Goal: Task Accomplishment & Management: Complete application form

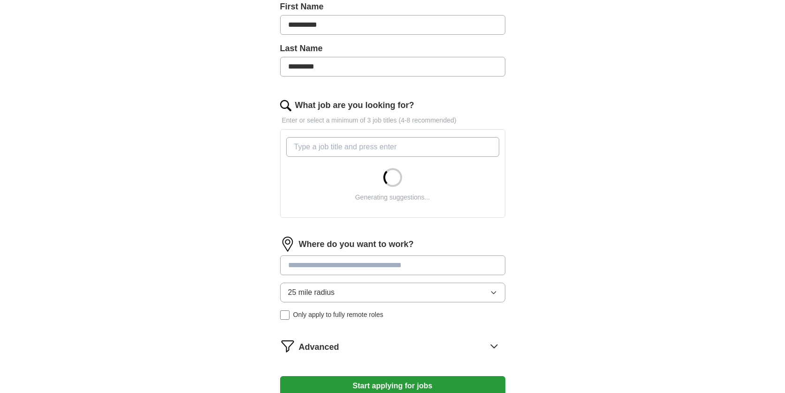
scroll to position [223, 0]
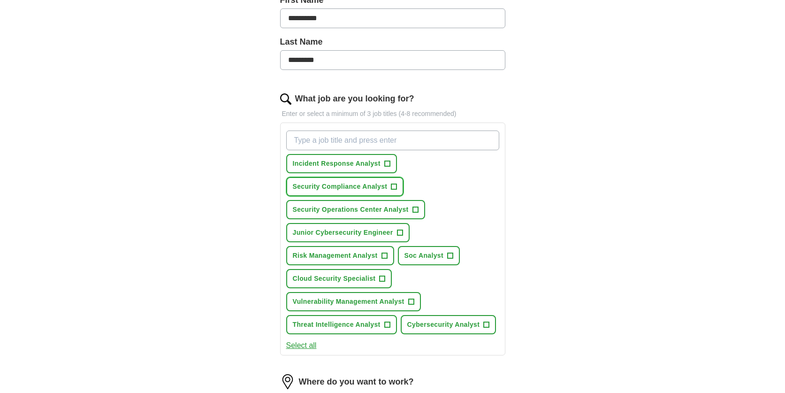
click at [392, 183] on span "+" at bounding box center [394, 187] width 6 height 8
click at [388, 170] on button "Incident Response Analyst +" at bounding box center [341, 163] width 111 height 19
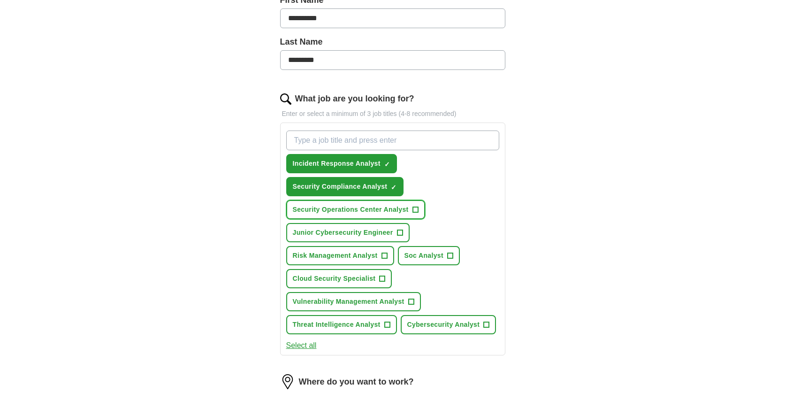
click at [409, 203] on button "Security Operations Center Analyst +" at bounding box center [355, 209] width 139 height 19
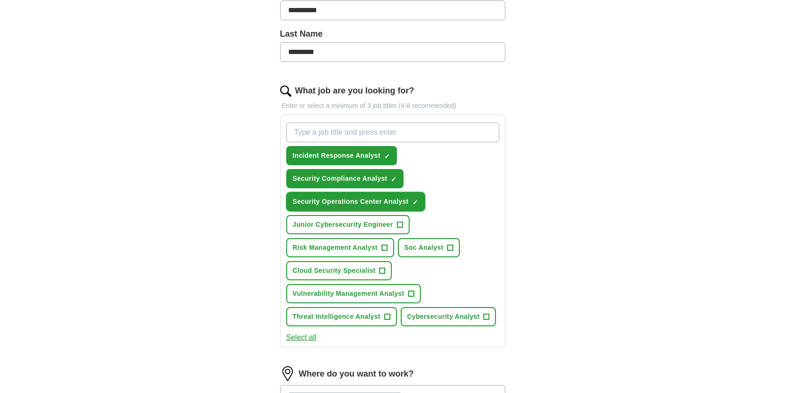
scroll to position [233, 0]
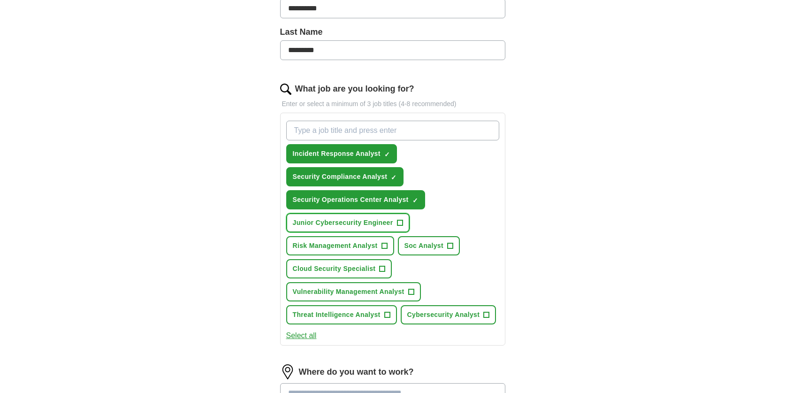
click at [397, 227] on button "Junior Cybersecurity Engineer +" at bounding box center [347, 222] width 123 height 19
click at [424, 245] on span "Soc Analyst" at bounding box center [423, 246] width 39 height 10
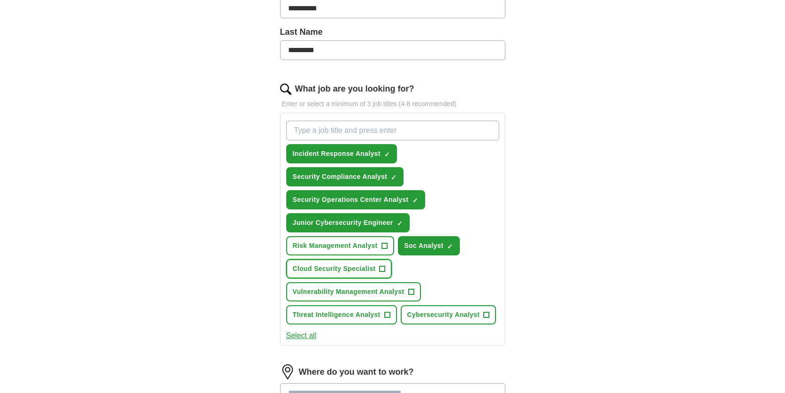
click at [377, 261] on button "Cloud Security Specialist +" at bounding box center [339, 268] width 106 height 19
click at [373, 288] on span "Vulnerability Management Analyst" at bounding box center [349, 292] width 112 height 10
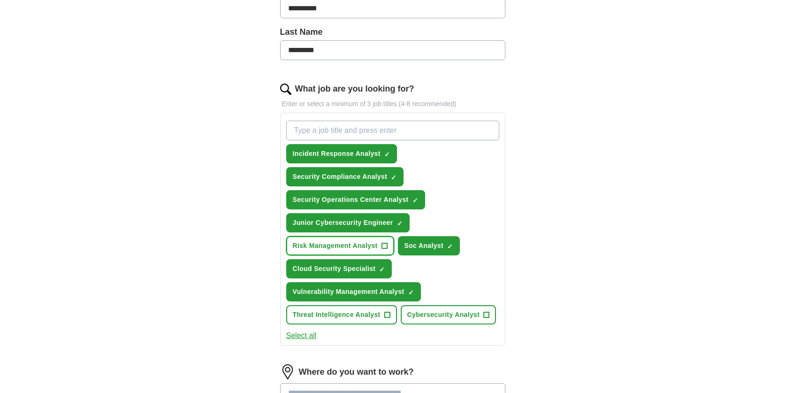
click at [373, 249] on span "Risk Management Analyst" at bounding box center [335, 246] width 85 height 10
click at [414, 321] on button "Cybersecurity Analyst +" at bounding box center [449, 314] width 96 height 19
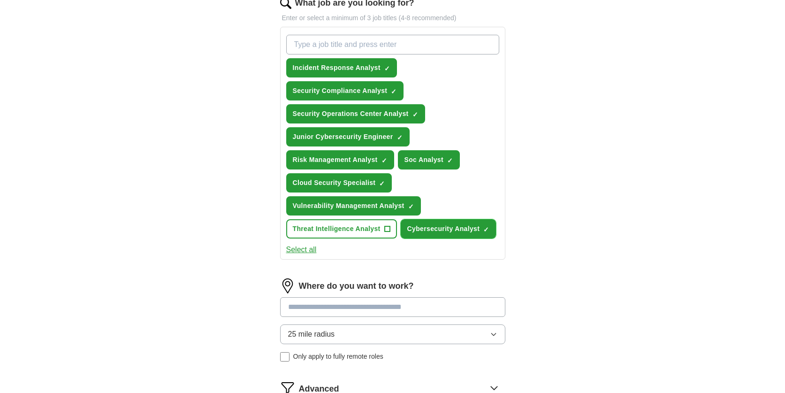
scroll to position [328, 0]
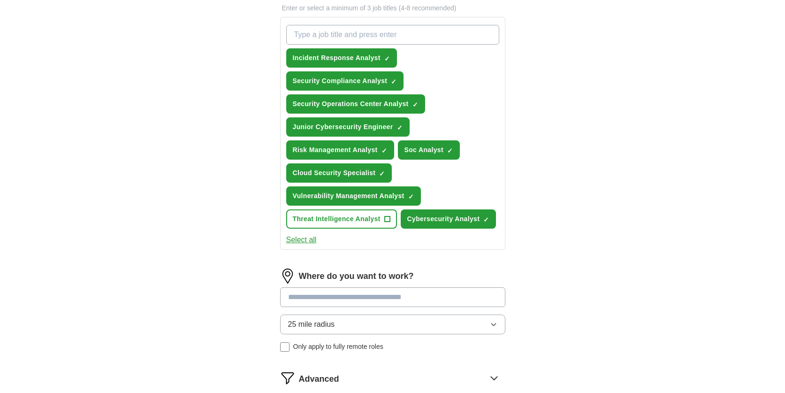
click at [398, 302] on input at bounding box center [392, 297] width 225 height 20
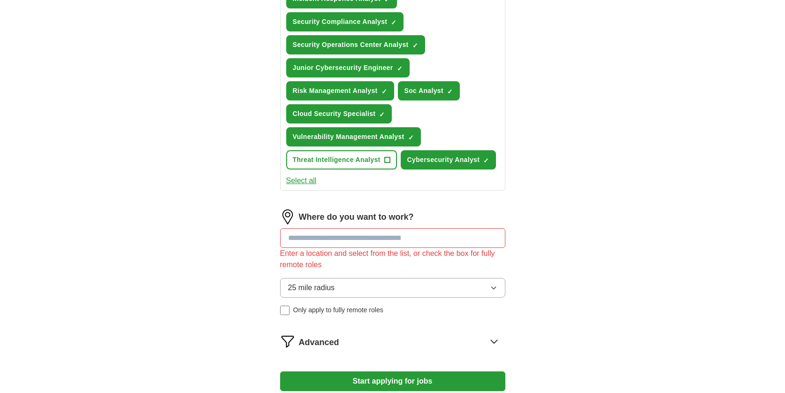
scroll to position [392, 0]
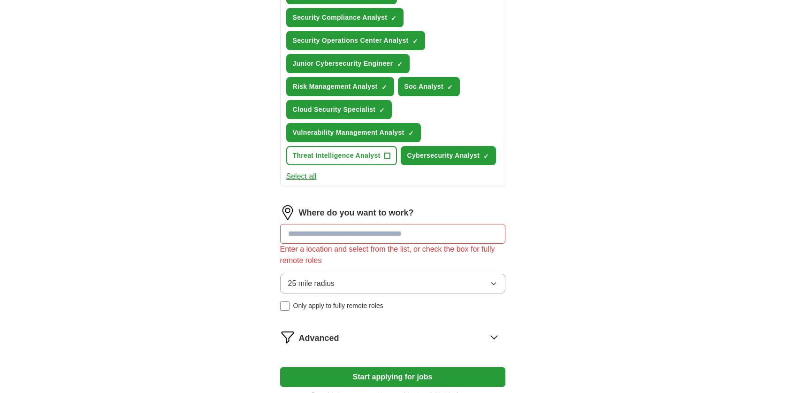
click at [422, 231] on input at bounding box center [392, 234] width 225 height 20
click at [365, 252] on div "Enter a location and select from the list, or check the box for fully remote ro…" at bounding box center [392, 254] width 225 height 23
click at [366, 237] on input "*******" at bounding box center [392, 234] width 225 height 20
type input "****"
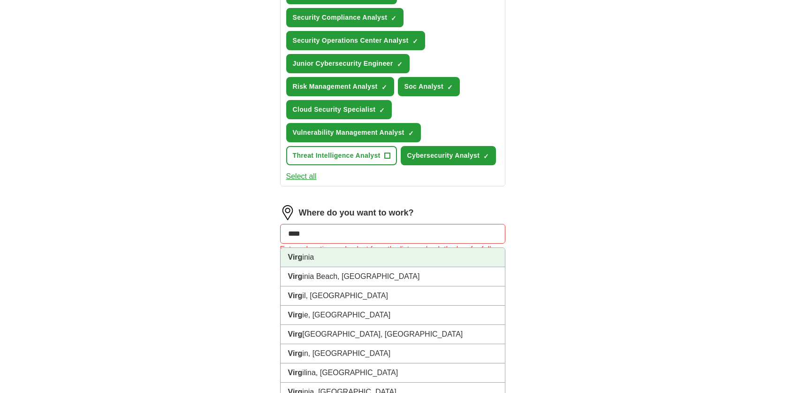
click at [319, 255] on li "Virg inia" at bounding box center [392, 257] width 224 height 19
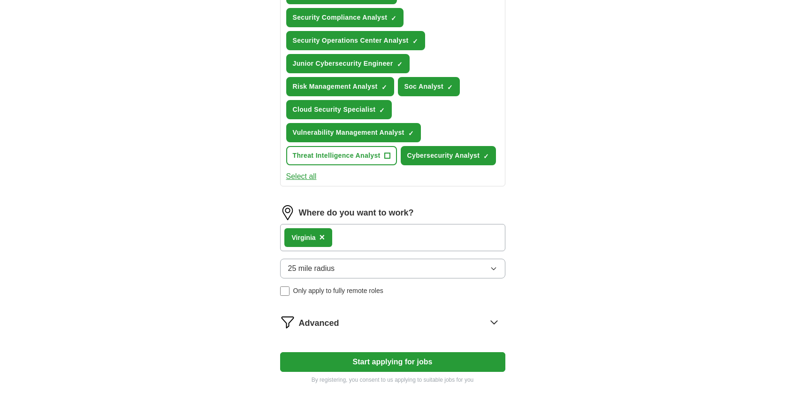
click at [350, 241] on div "Virg inia ×" at bounding box center [392, 237] width 225 height 27
click at [343, 237] on div "Virg inia ×" at bounding box center [392, 237] width 225 height 27
click at [345, 242] on div "Virg inia ×" at bounding box center [392, 237] width 225 height 27
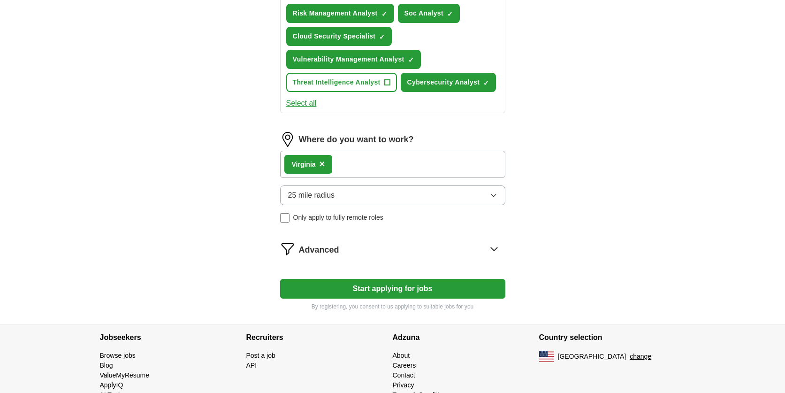
scroll to position [469, 0]
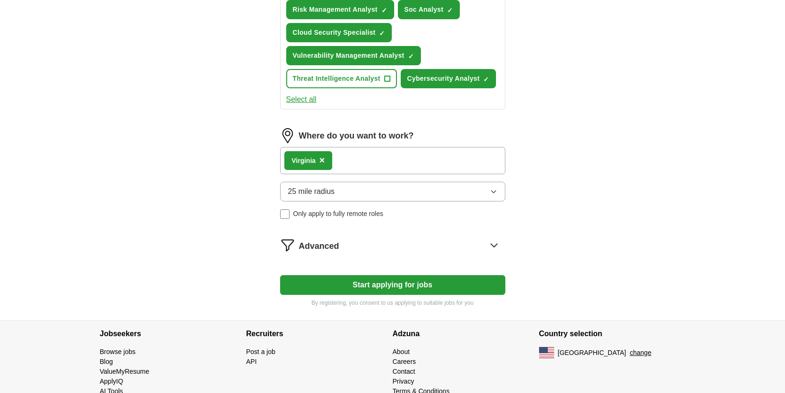
click at [397, 250] on div "Advanced" at bounding box center [402, 244] width 206 height 15
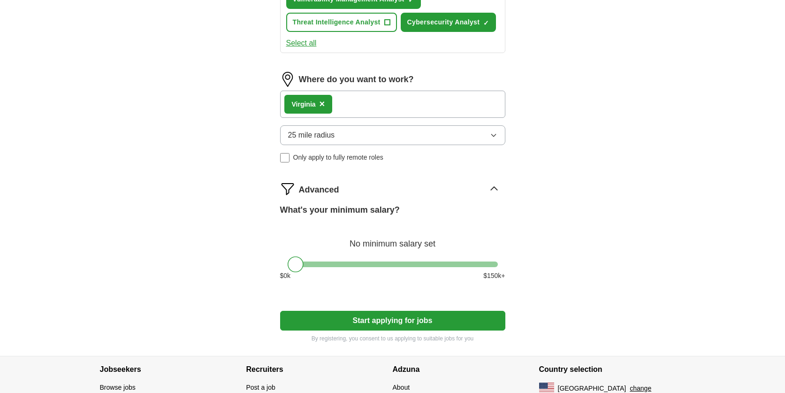
scroll to position [527, 0]
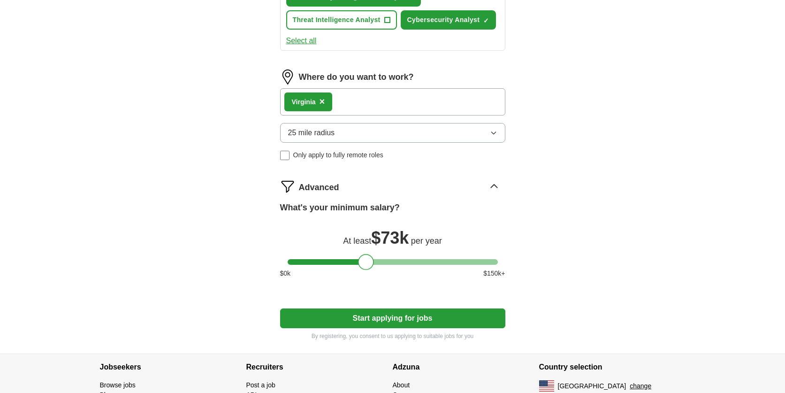
drag, startPoint x: 298, startPoint y: 262, endPoint x: 367, endPoint y: 264, distance: 69.5
click at [367, 264] on div at bounding box center [366, 262] width 16 height 16
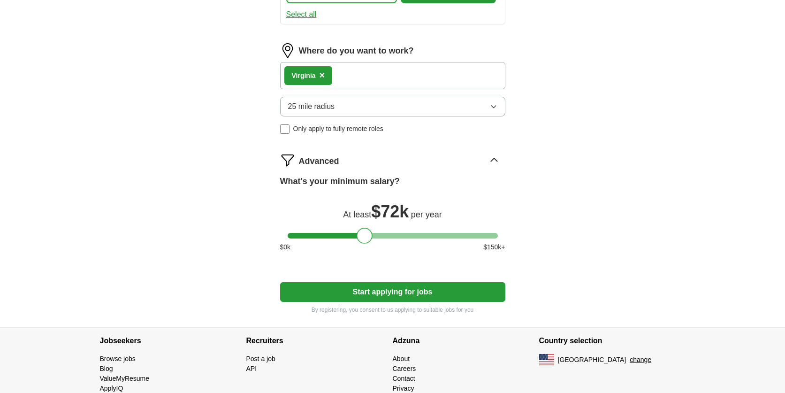
click at [363, 294] on button "Start applying for jobs" at bounding box center [392, 292] width 225 height 20
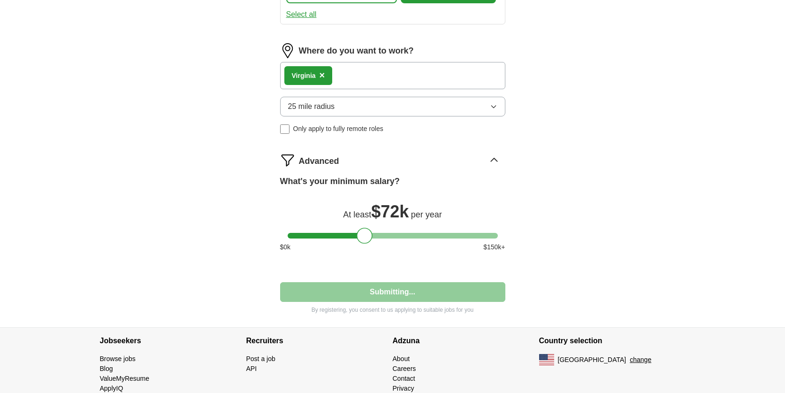
select select "**"
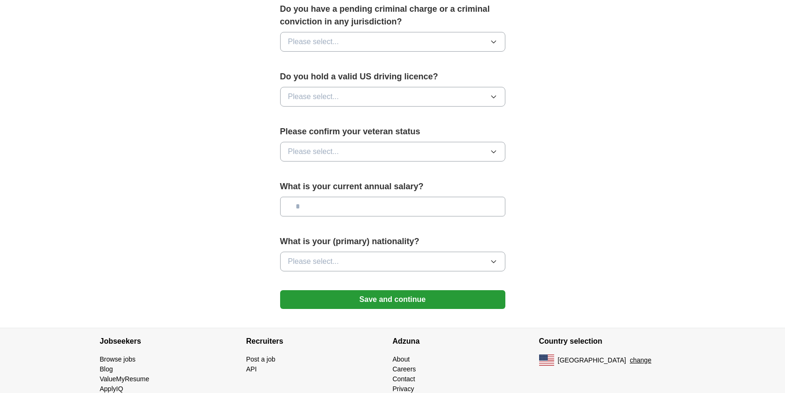
scroll to position [572, 0]
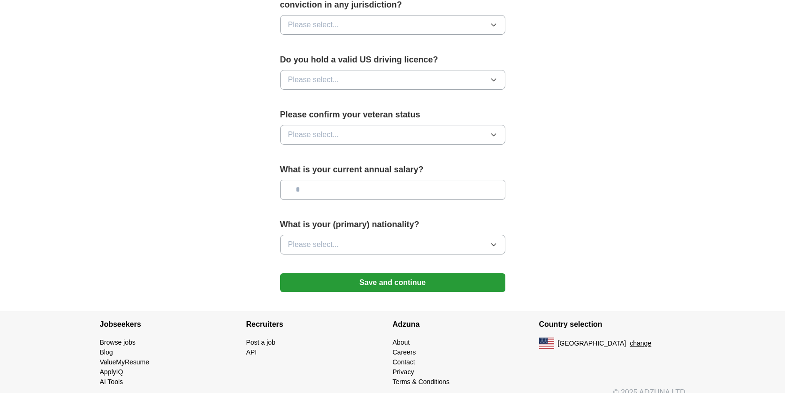
click at [378, 275] on button "Save and continue" at bounding box center [392, 282] width 225 height 19
